Goal: Information Seeking & Learning: Find specific fact

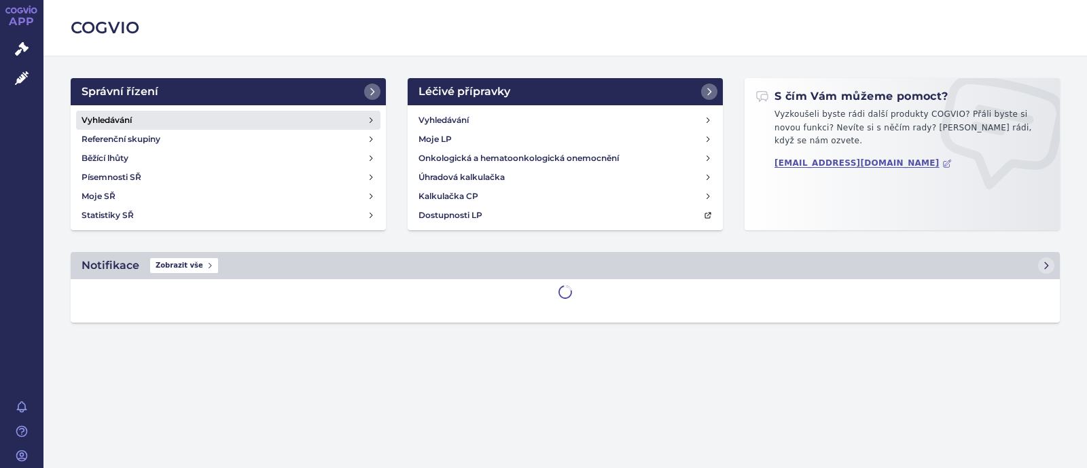
click at [156, 116] on link "Vyhledávání" at bounding box center [228, 120] width 304 height 19
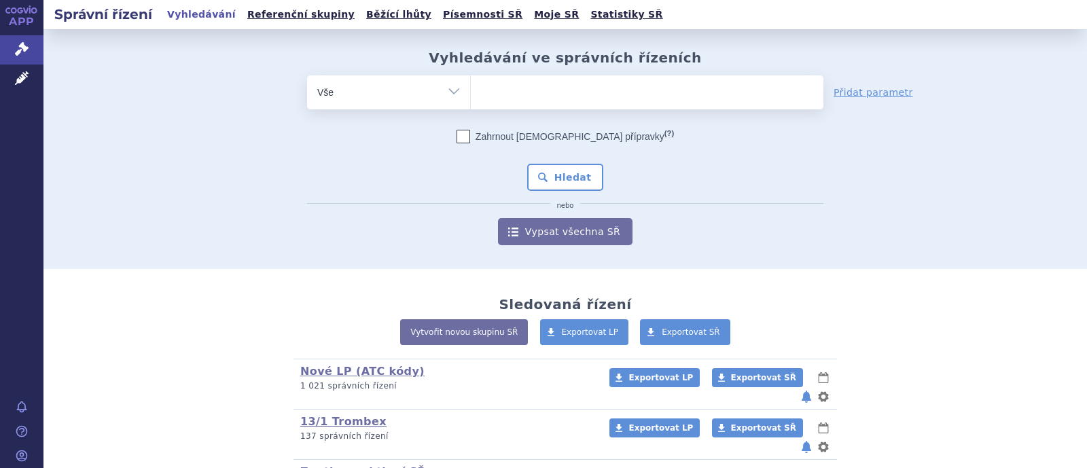
click at [398, 94] on select "Vše Spisová značka Typ SŘ Přípravek/SUKL kód Účastník/Držitel" at bounding box center [388, 90] width 163 height 31
click at [446, 92] on select "Vše Spisová značka Typ SŘ Přípravek/SUKL kód Účastník/Držitel" at bounding box center [388, 90] width 163 height 31
select select "filter-atc-group"
click at [307, 75] on select "Vše Spisová značka Typ SŘ Přípravek/SUKL kód Účastník/Držitel" at bounding box center [388, 90] width 163 height 31
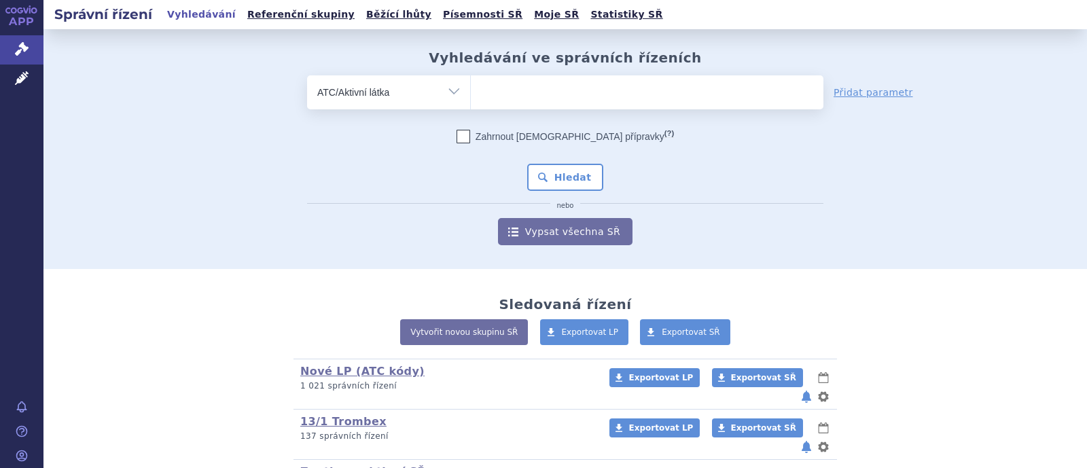
click at [524, 86] on ul at bounding box center [647, 89] width 353 height 29
click at [471, 86] on select at bounding box center [470, 92] width 1 height 34
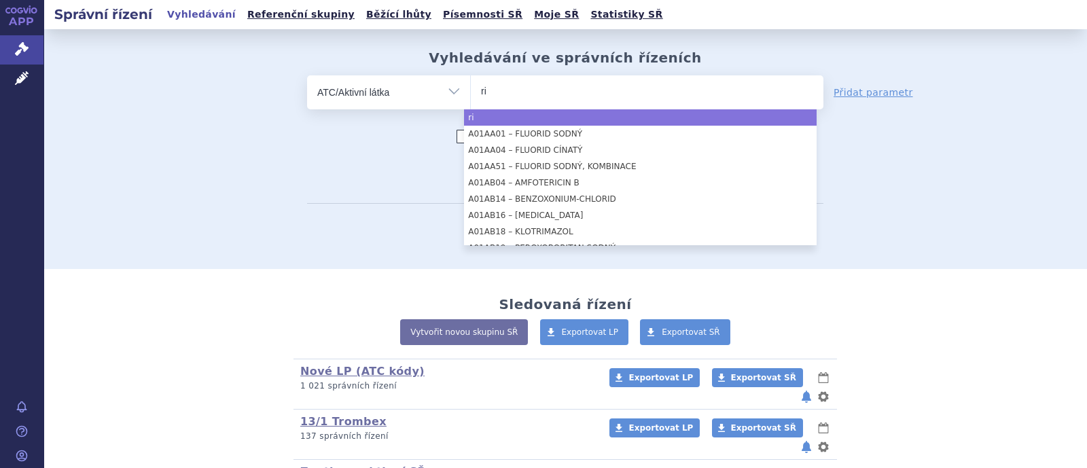
type input "r"
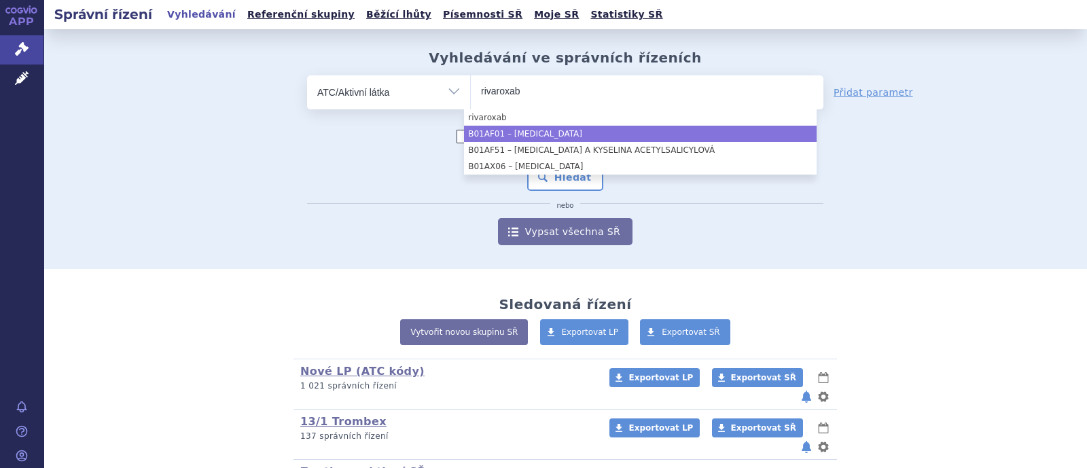
type input "rivaroxab"
select select "B01AF01"
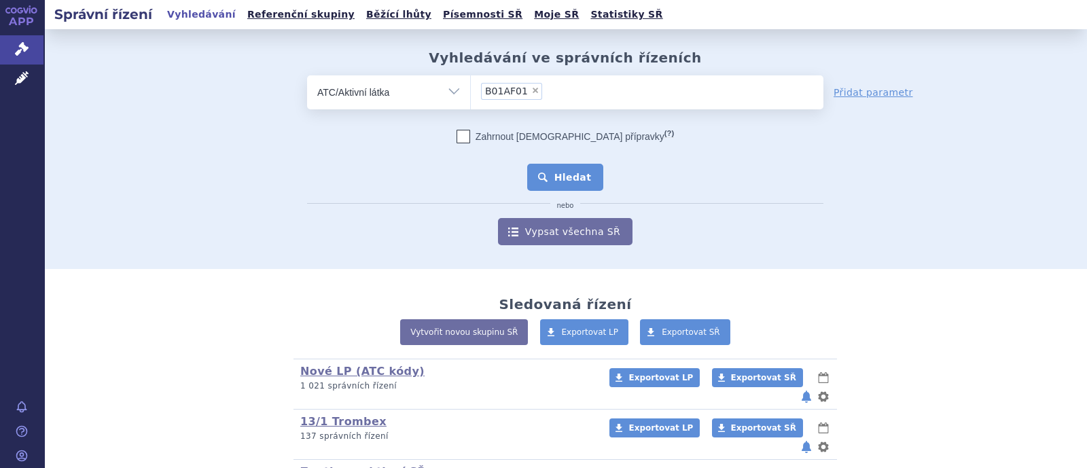
click at [571, 171] on button "Hledat" at bounding box center [565, 177] width 77 height 27
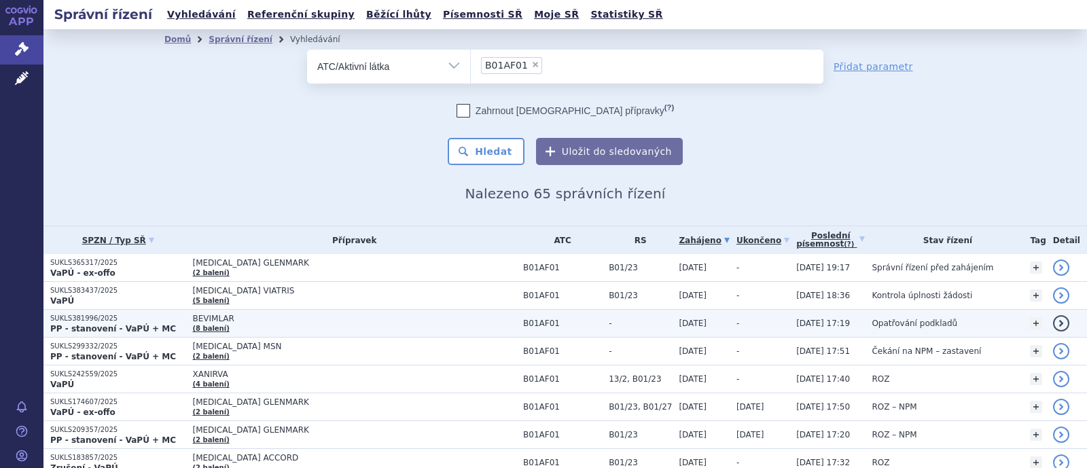
click at [204, 316] on span "BEVIMLAR" at bounding box center [354, 319] width 324 height 10
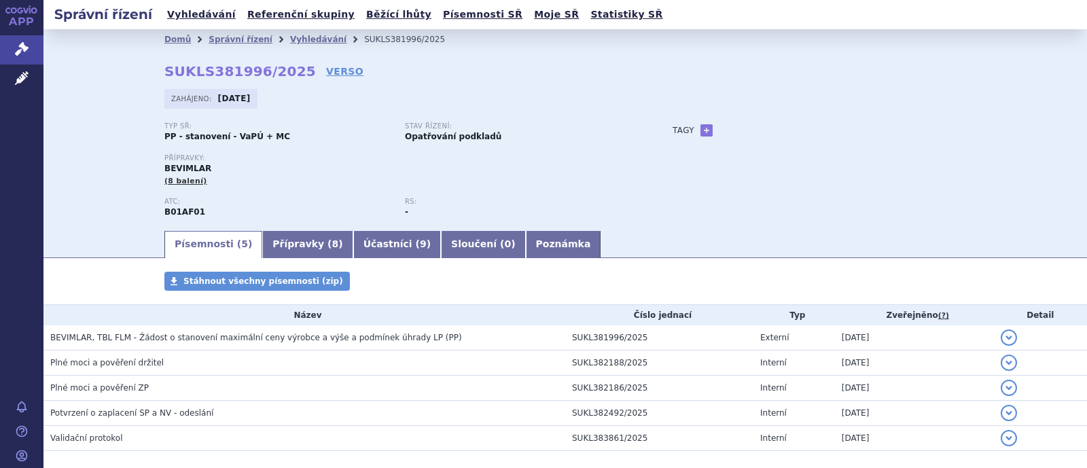
scroll to position [65, 0]
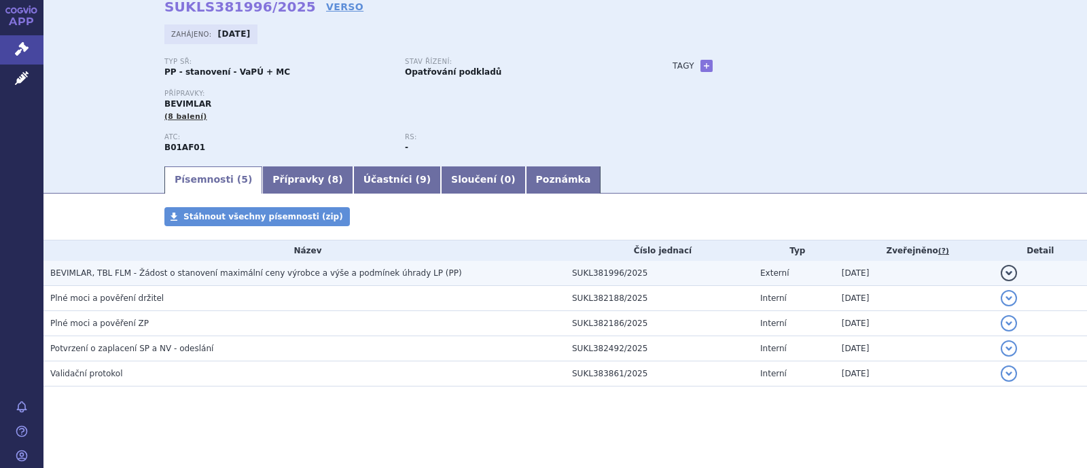
click at [241, 275] on span "BEVIMLAR, TBL FLM - Žádost o stanovení maximální ceny výrobce a výše a podmínek…" at bounding box center [256, 273] width 412 height 10
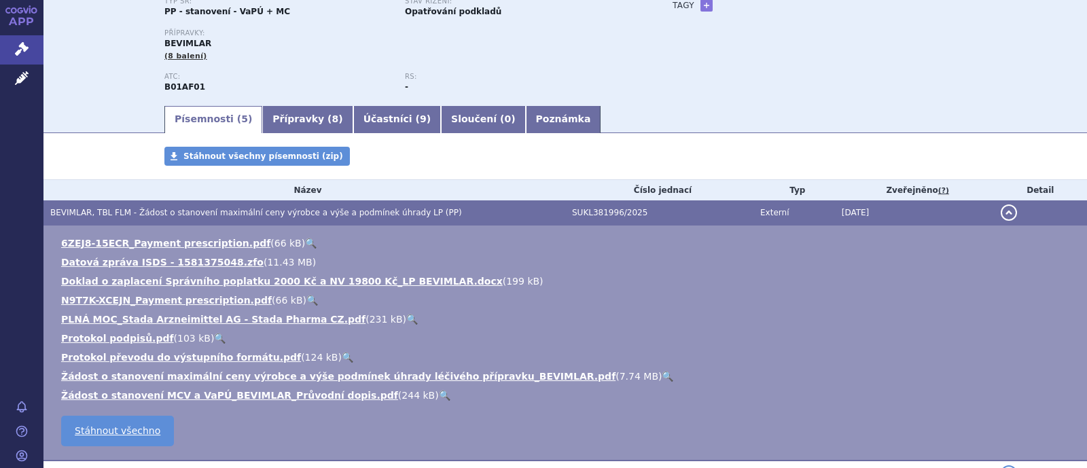
scroll to position [150, 0]
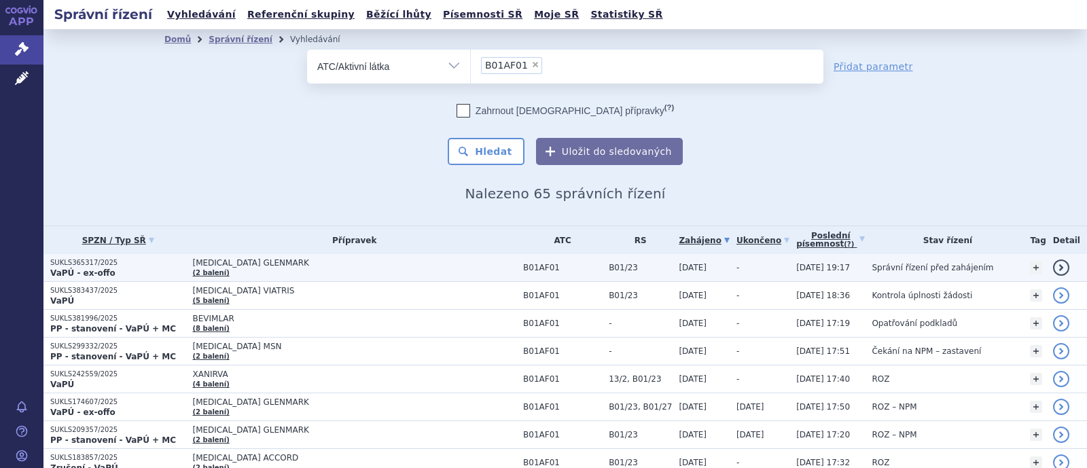
scroll to position [84, 0]
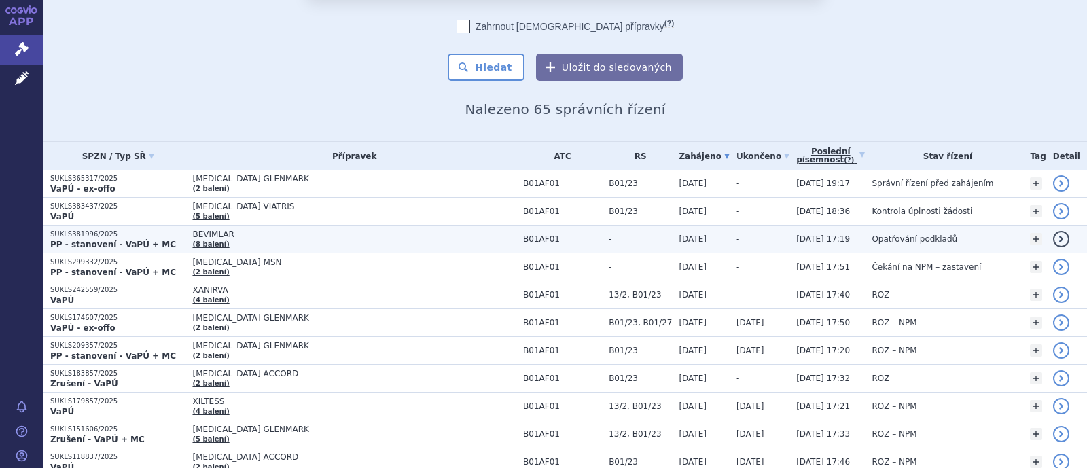
click at [200, 235] on span "BEVIMLAR" at bounding box center [354, 235] width 324 height 10
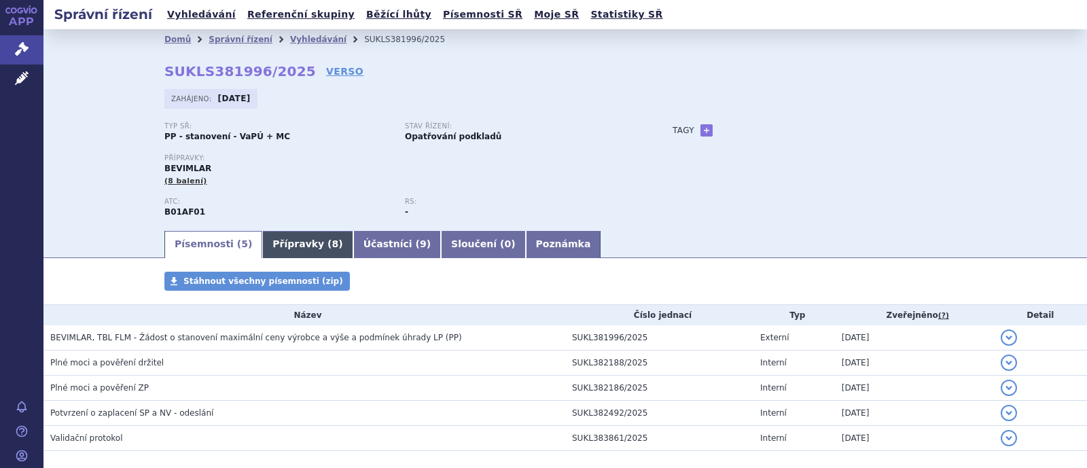
click at [276, 247] on link "Přípravky ( 8 )" at bounding box center [307, 244] width 90 height 27
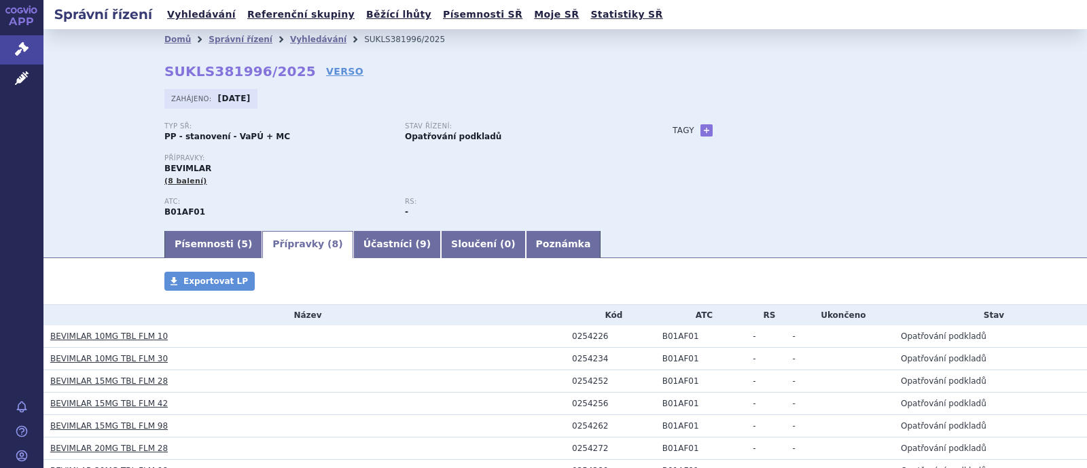
click at [279, 248] on link "Přípravky ( 8 )" at bounding box center [307, 244] width 90 height 27
click at [353, 241] on link "Účastníci ( 9 )" at bounding box center [397, 244] width 88 height 27
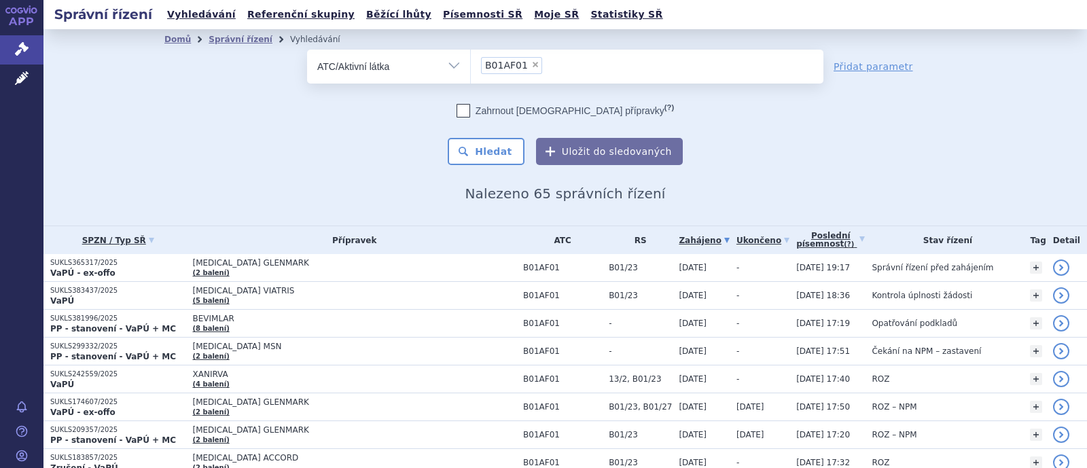
click at [531, 66] on span "×" at bounding box center [535, 64] width 8 height 8
click at [471, 66] on select "B01AF01" at bounding box center [470, 66] width 1 height 34
select select
click at [449, 77] on select "Vše Spisová značka Typ SŘ Přípravek/SUKL kód Účastník/Držitel" at bounding box center [388, 65] width 163 height 31
select select "filter-product"
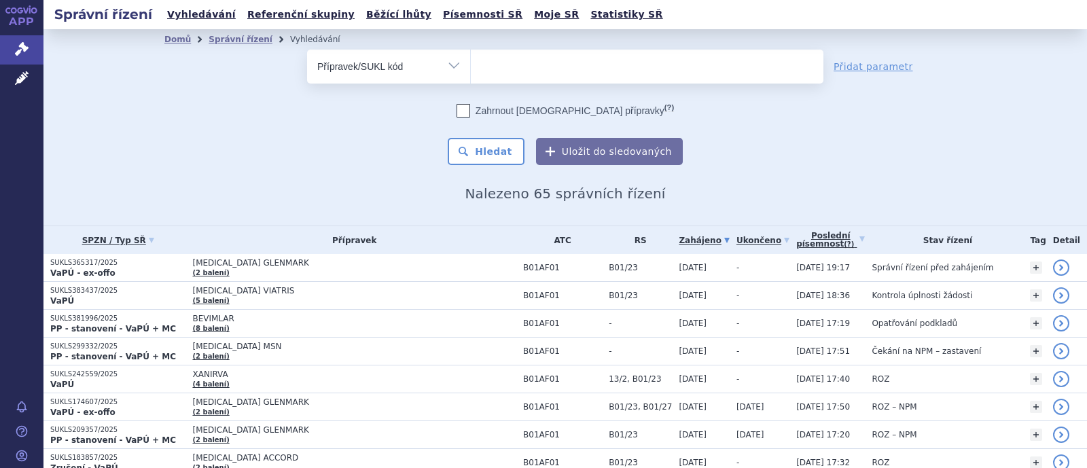
click at [307, 50] on select "Vše Spisová značka Typ SŘ Přípravek/SUKL kód Účastník/Držitel" at bounding box center [388, 65] width 163 height 31
click at [490, 72] on ul at bounding box center [647, 64] width 353 height 29
click at [471, 72] on select at bounding box center [470, 66] width 1 height 34
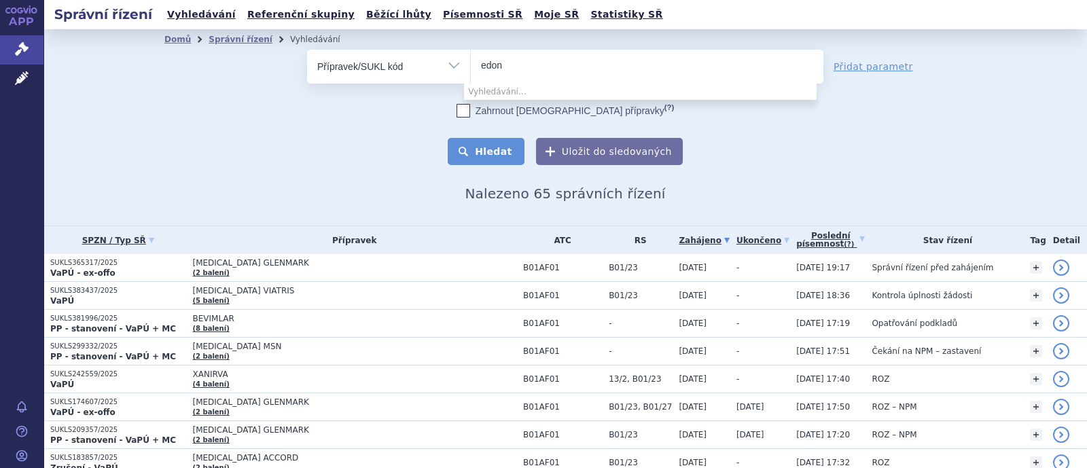
type input "edon"
click at [504, 143] on button "Hledat" at bounding box center [486, 151] width 77 height 27
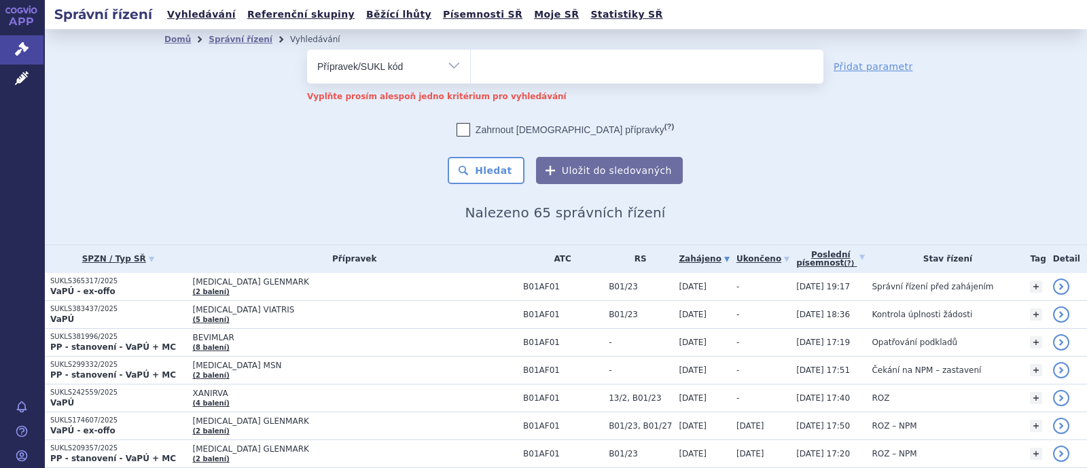
click at [499, 64] on input "search" at bounding box center [499, 64] width 36 height 17
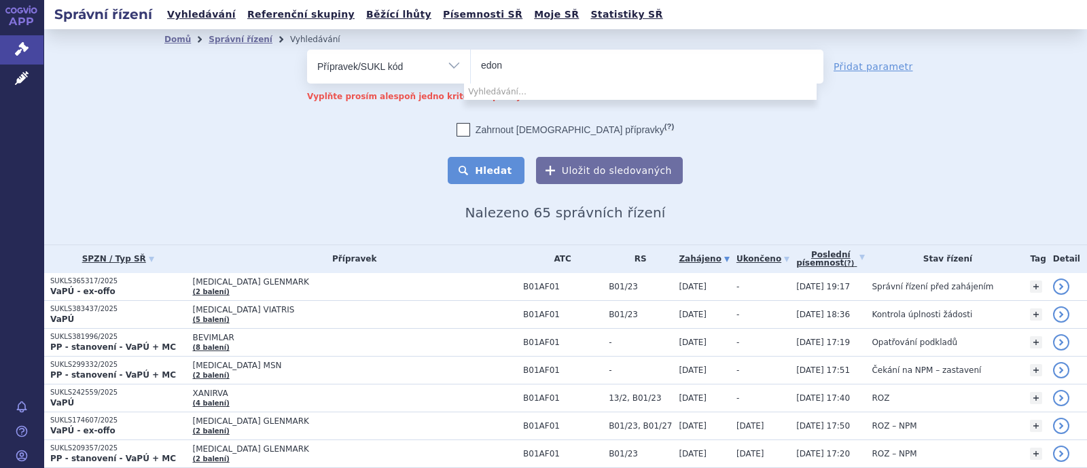
type input "edon"
select select "3e3a6a44-0023-4812-9e5e-9efc283c55aa"
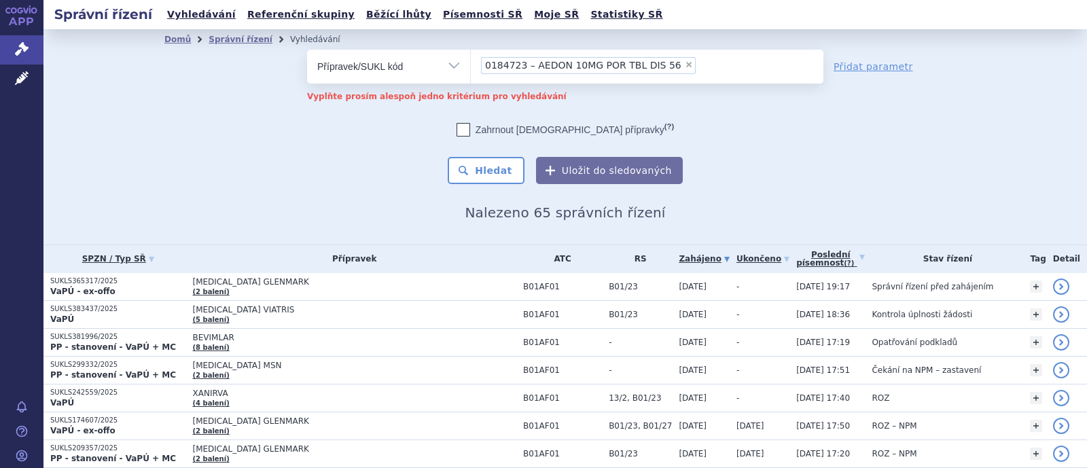
click at [685, 66] on span "×" at bounding box center [689, 64] width 8 height 8
click at [471, 66] on select "0184723 – AEDON 10MG POR TBL DIS 56" at bounding box center [470, 66] width 1 height 34
select select
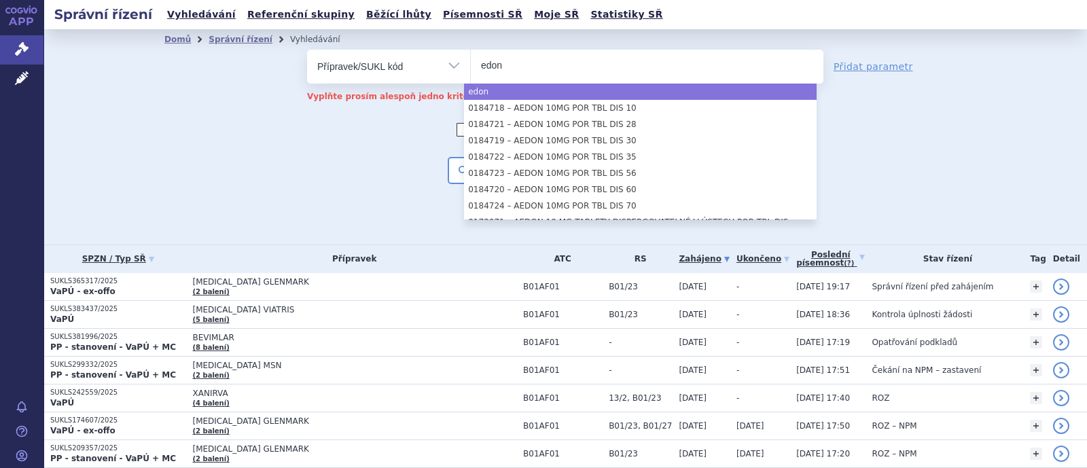
type input "edon"
select select "edon"
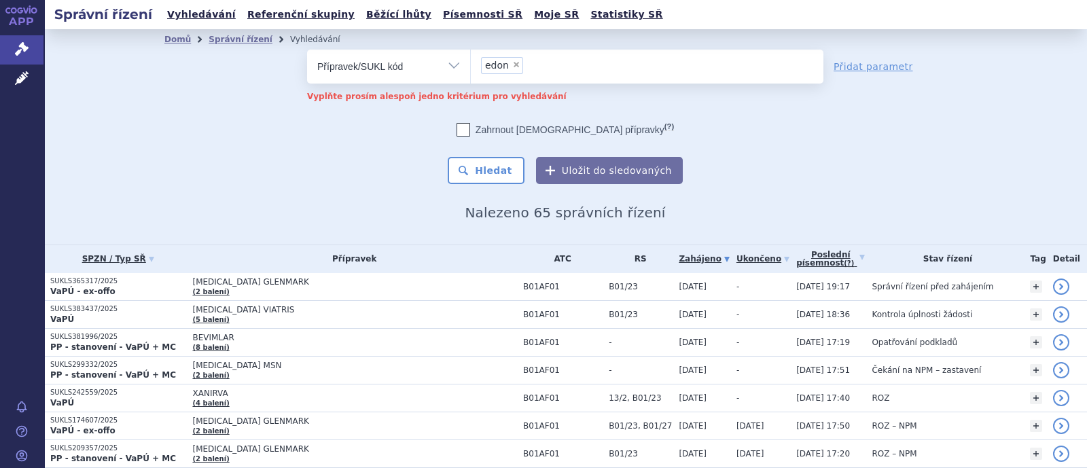
click at [489, 170] on button "Hledat" at bounding box center [486, 170] width 77 height 27
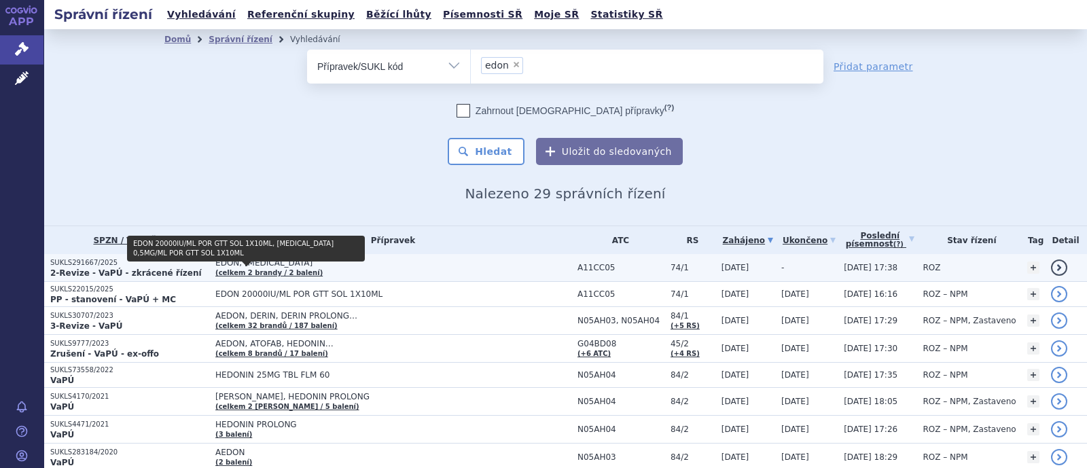
click at [219, 270] on link "(celkem 2 brandy / 2 balení)" at bounding box center [268, 272] width 107 height 7
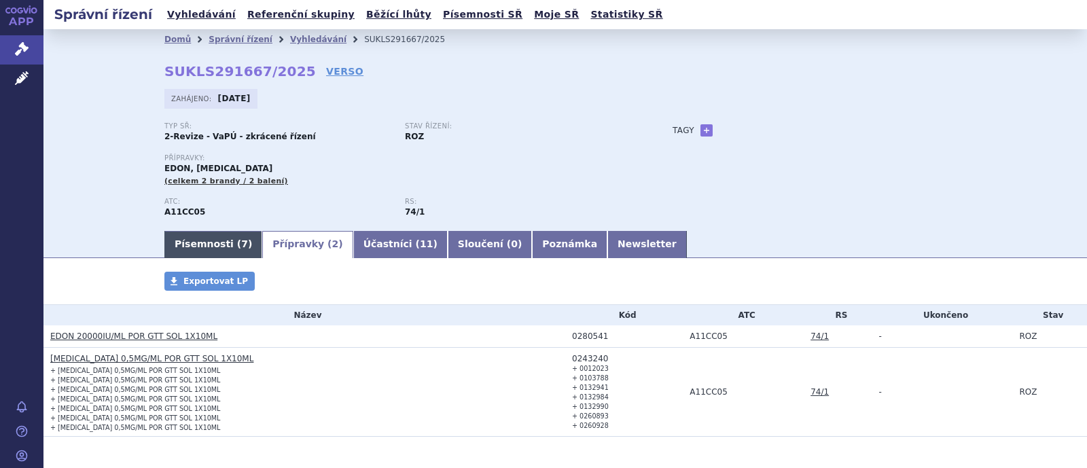
click at [188, 245] on link "Písemnosti ( 7 )" at bounding box center [213, 244] width 98 height 27
